Goal: Information Seeking & Learning: Learn about a topic

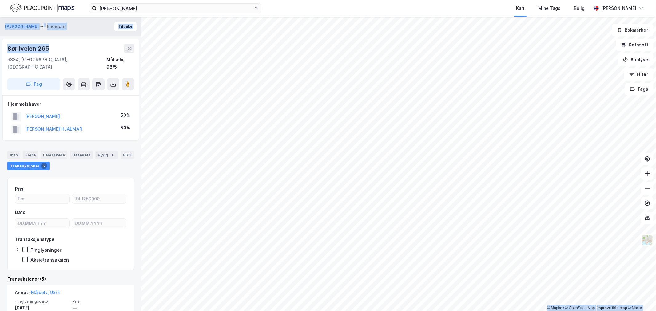
scroll to position [273, 0]
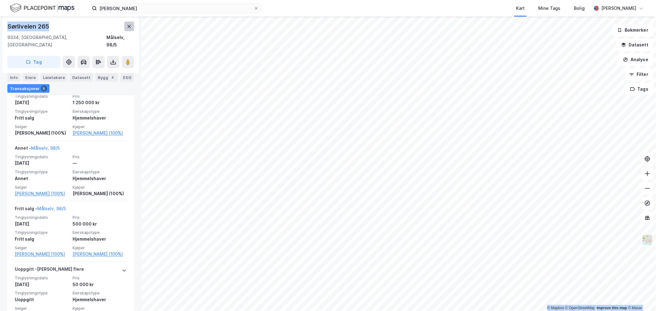
click at [127, 26] on icon at bounding box center [129, 26] width 5 height 5
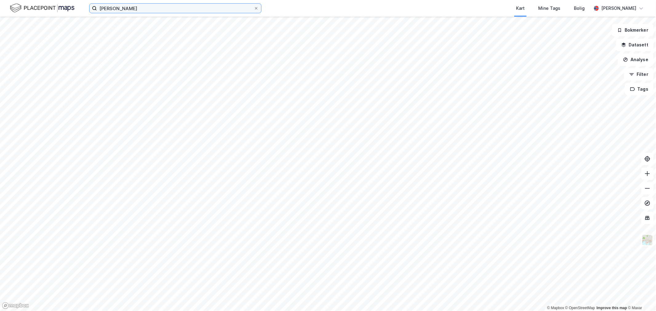
click at [167, 12] on input "[PERSON_NAME]" at bounding box center [175, 8] width 157 height 9
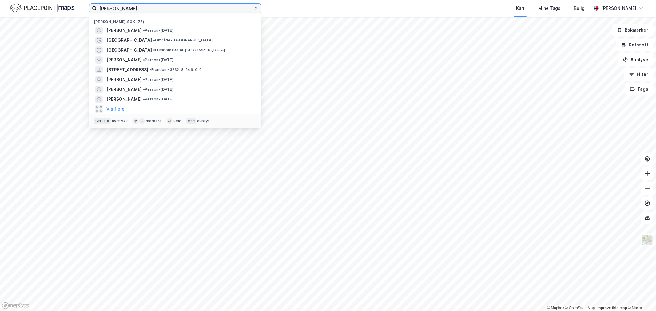
drag, startPoint x: 165, startPoint y: 9, endPoint x: 48, endPoint y: 7, distance: 116.9
click at [48, 7] on div "[PERSON_NAME] søk (77) [PERSON_NAME] • [DATE] [GEOGRAPHIC_DATA] • Område • [GEO…" at bounding box center [328, 8] width 656 height 17
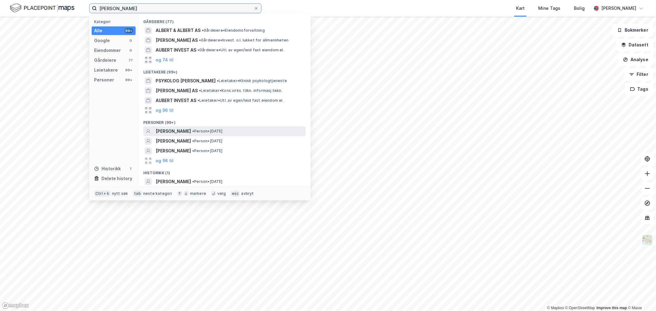
type input "[PERSON_NAME]"
click at [174, 130] on span "[PERSON_NAME]" at bounding box center [173, 131] width 35 height 7
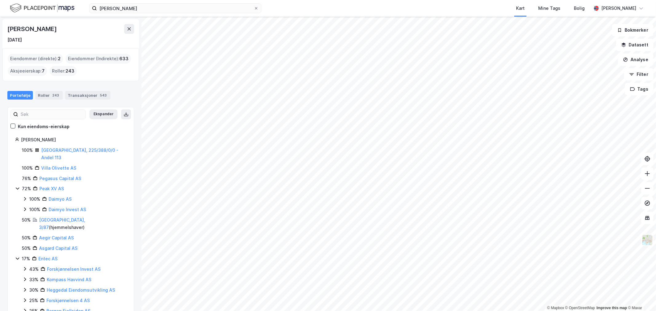
click at [29, 61] on div "Eiendommer (direkte) : 2" at bounding box center [35, 59] width 55 height 10
click at [36, 58] on div "Eiendommer (direkte) : 2" at bounding box center [35, 59] width 55 height 10
click at [48, 55] on div "Eiendommer (direkte) : 2" at bounding box center [35, 59] width 55 height 10
click at [48, 56] on div "Eiendommer (direkte) : 2" at bounding box center [35, 59] width 55 height 10
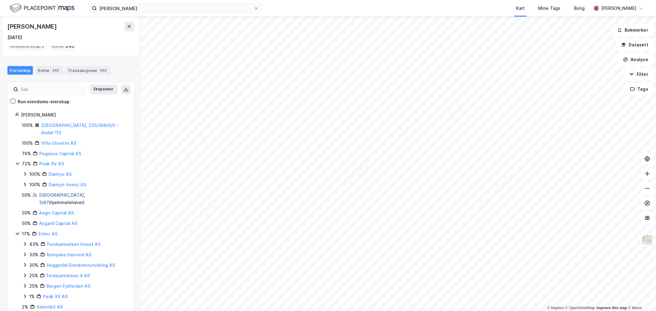
click at [50, 193] on link "[GEOGRAPHIC_DATA], 3/87" at bounding box center [62, 199] width 46 height 13
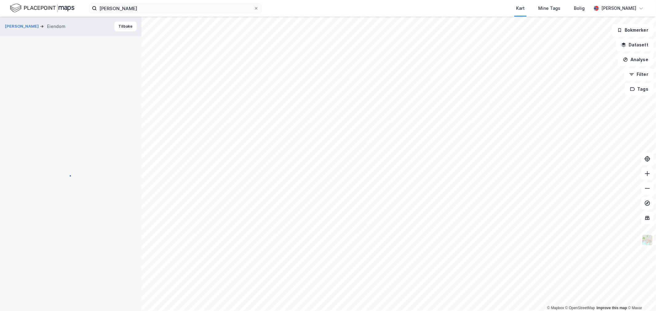
scroll to position [89, 0]
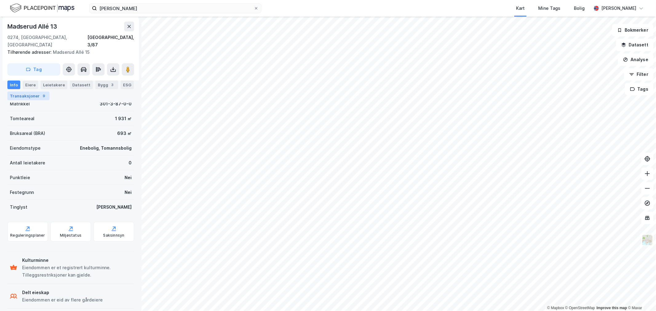
click at [31, 100] on div "Transaksjoner 9" at bounding box center [28, 96] width 42 height 9
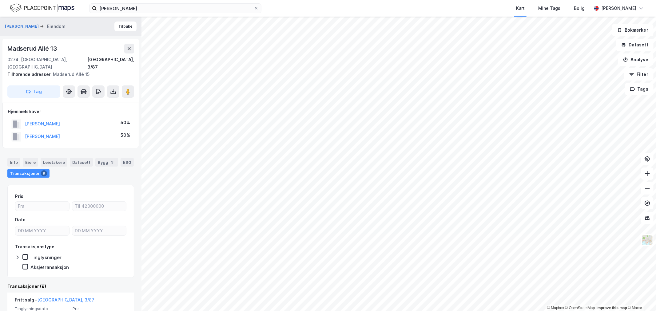
scroll to position [68, 0]
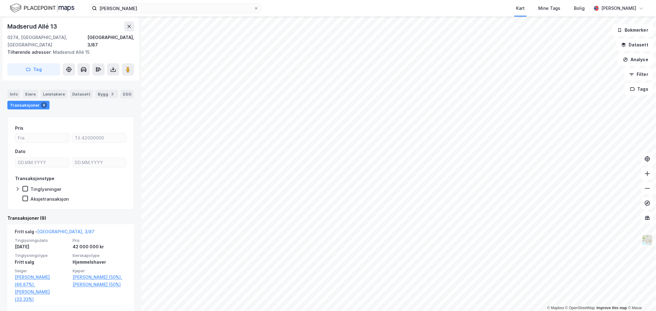
click at [487, 0] on html "[PERSON_NAME] Kart Mine Tags Bolig [PERSON_NAME] © Mapbox © OpenStreetMap Impro…" at bounding box center [328, 155] width 656 height 311
click at [127, 66] on image at bounding box center [128, 69] width 4 height 6
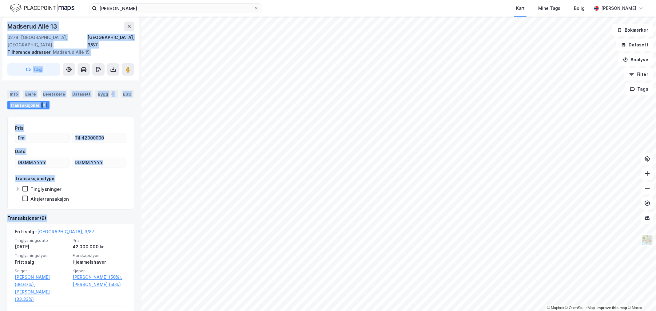
drag, startPoint x: -64, startPoint y: 198, endPoint x: -169, endPoint y: 182, distance: 105.5
click at [0, 182] on html "[PERSON_NAME] Kart Mine Tags Bolig [PERSON_NAME] © Mapbox © OpenStreetMap Impro…" at bounding box center [328, 155] width 656 height 311
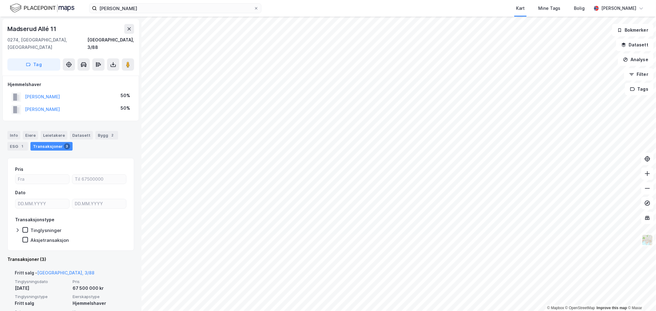
scroll to position [34, 0]
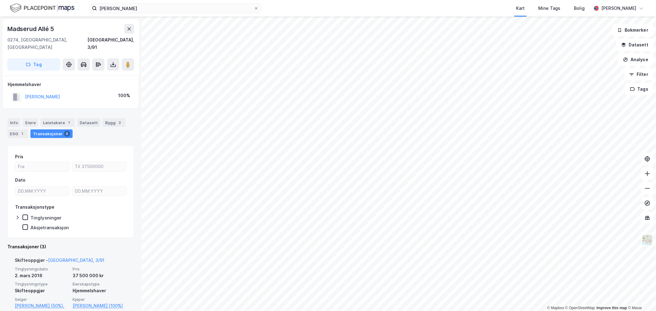
scroll to position [34, 0]
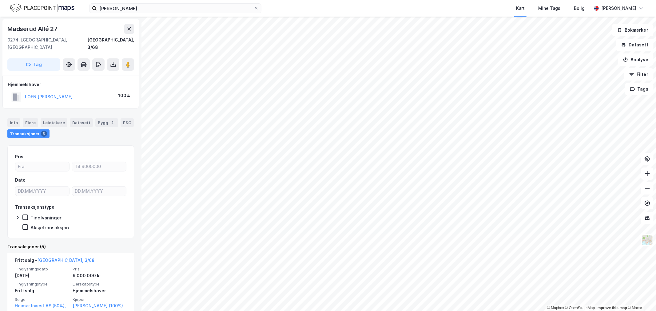
scroll to position [34, 0]
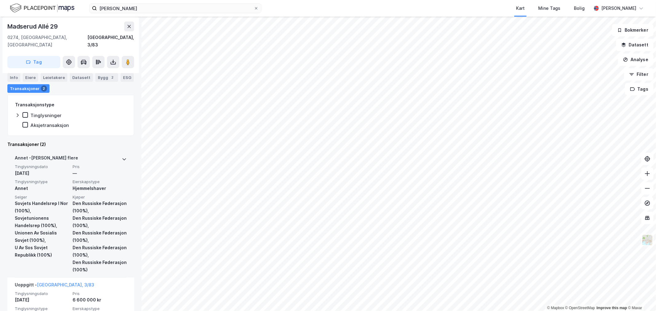
scroll to position [136, 0]
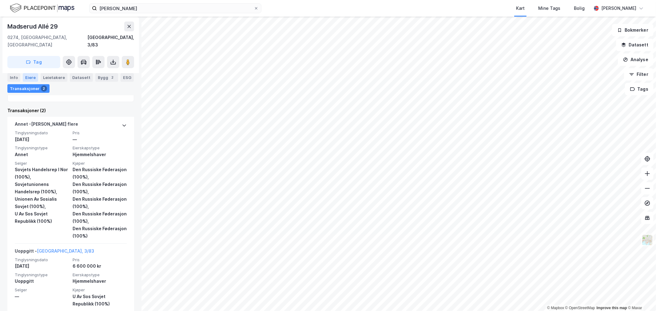
click at [26, 75] on div "Eiere" at bounding box center [30, 77] width 15 height 9
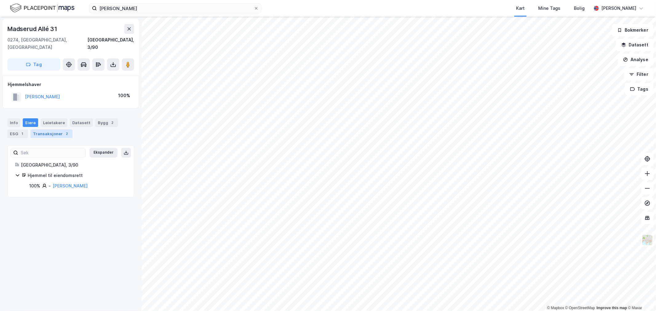
click at [44, 130] on div "Transaksjoner 2" at bounding box center [51, 134] width 42 height 9
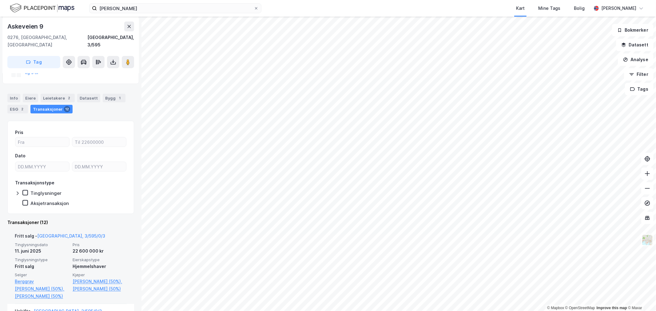
scroll to position [102, 0]
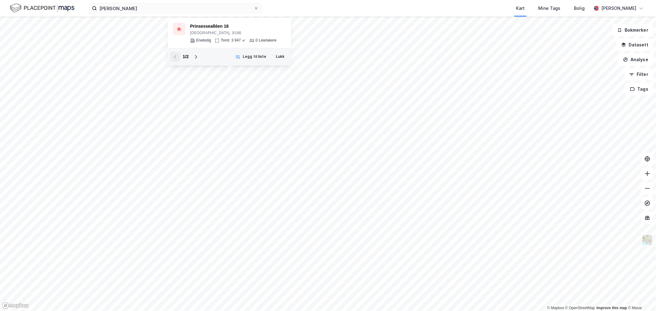
click at [196, 57] on icon at bounding box center [196, 56] width 5 height 5
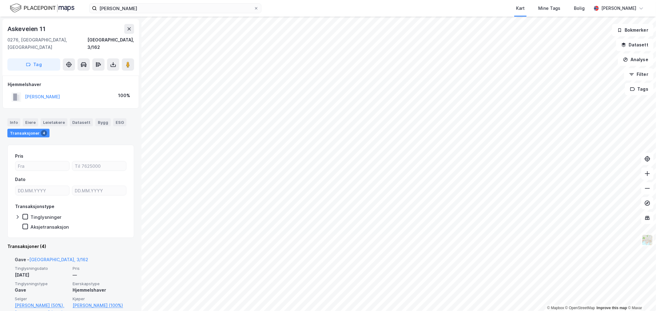
scroll to position [34, 0]
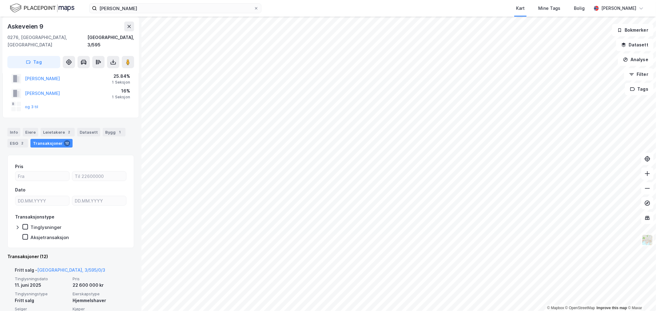
scroll to position [68, 0]
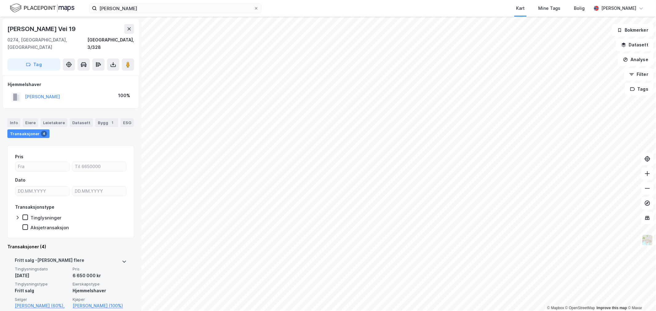
scroll to position [34, 0]
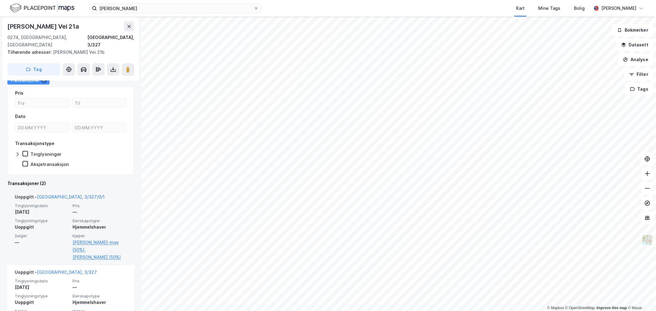
scroll to position [116, 0]
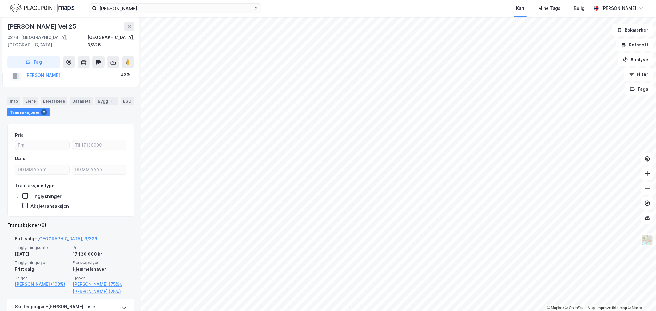
scroll to position [68, 0]
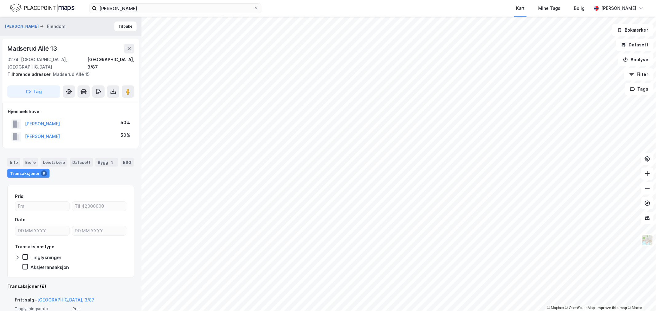
scroll to position [68, 0]
